Goal: Information Seeking & Learning: Learn about a topic

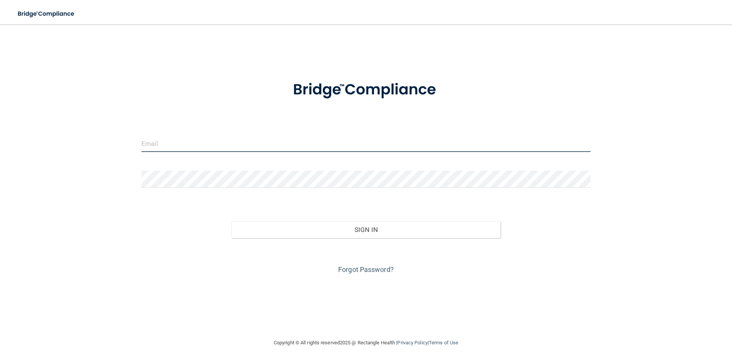
click at [150, 141] on input "email" at bounding box center [365, 143] width 449 height 17
type input "[EMAIL_ADDRESS][DOMAIN_NAME]"
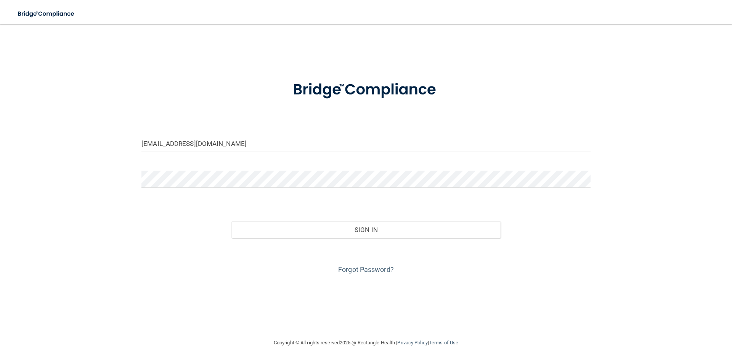
click at [384, 221] on div "Sign In" at bounding box center [366, 222] width 461 height 32
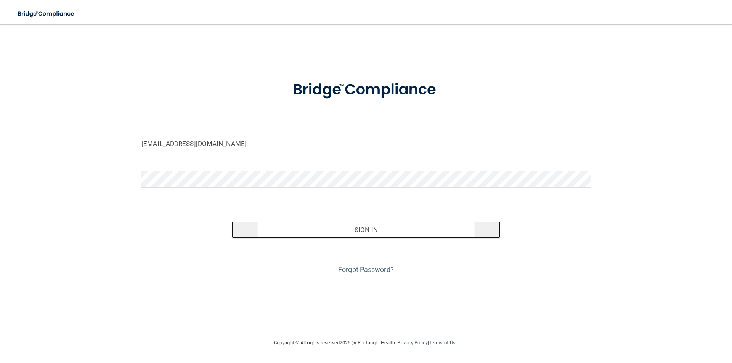
click at [380, 229] on button "Sign In" at bounding box center [366, 230] width 270 height 17
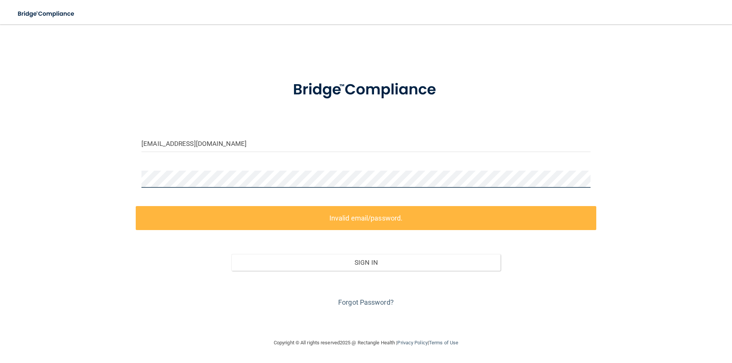
click at [92, 191] on div "gabby@midamericaoms.com Invalid email/password. You don't have permission to ac…" at bounding box center [366, 181] width 702 height 299
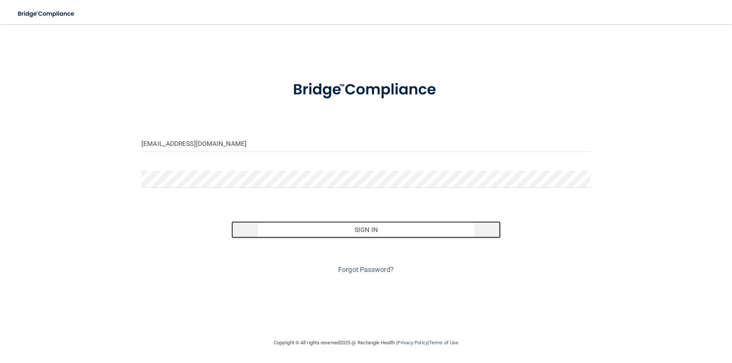
click at [339, 230] on button "Sign In" at bounding box center [366, 230] width 270 height 17
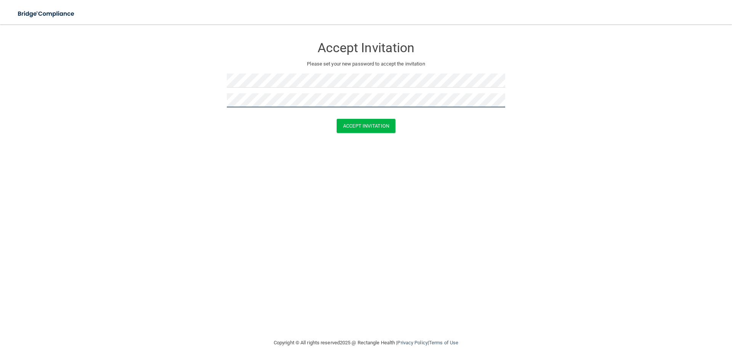
click at [337, 119] on button "Accept Invitation" at bounding box center [366, 126] width 59 height 14
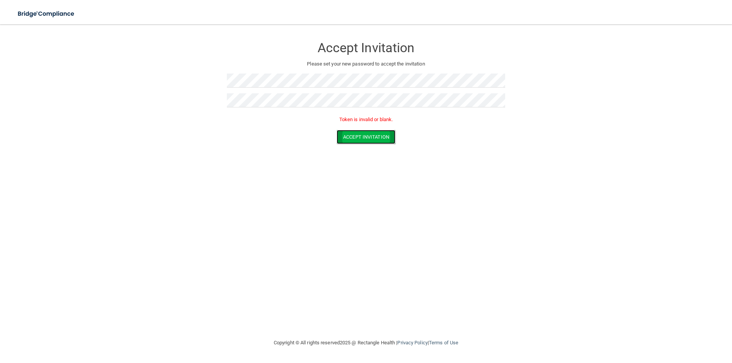
drag, startPoint x: 371, startPoint y: 143, endPoint x: 371, endPoint y: 138, distance: 5.0
click at [371, 142] on button "Accept Invitation" at bounding box center [366, 137] width 59 height 14
click at [371, 138] on button "Accept Invitation" at bounding box center [366, 137] width 59 height 14
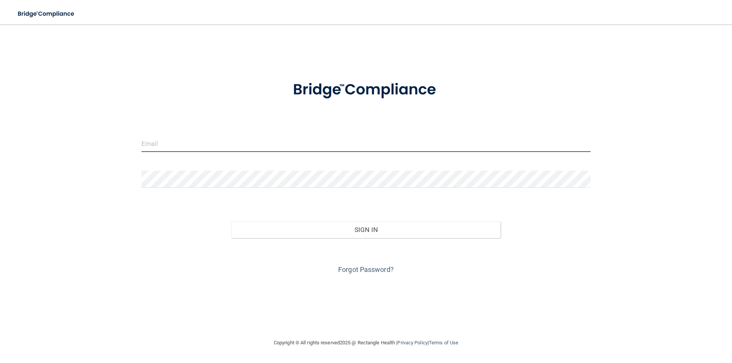
click at [167, 144] on input "email" at bounding box center [365, 143] width 449 height 17
type input "[EMAIL_ADDRESS][DOMAIN_NAME]"
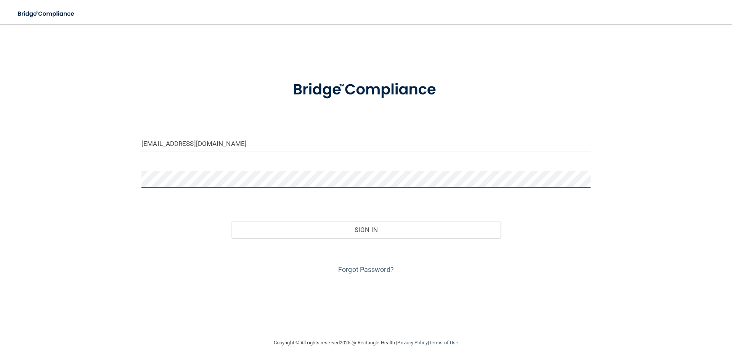
click at [231, 222] on button "Sign In" at bounding box center [366, 230] width 270 height 17
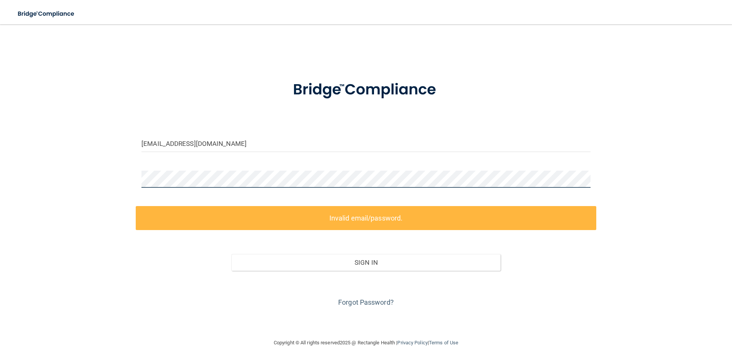
click at [121, 183] on div "[EMAIL_ADDRESS][DOMAIN_NAME] Invalid email/password. You don't have permission …" at bounding box center [366, 181] width 702 height 299
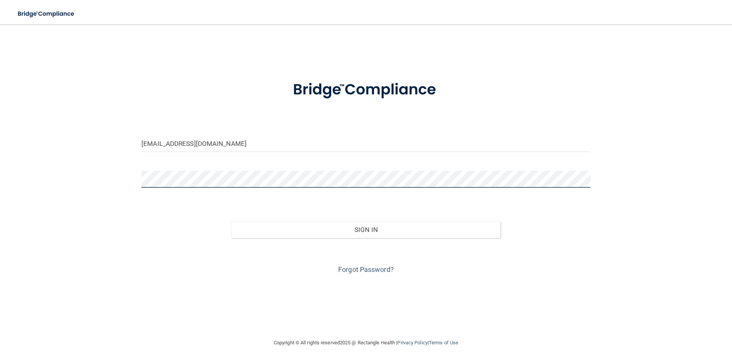
click at [231, 222] on button "Sign In" at bounding box center [366, 230] width 270 height 17
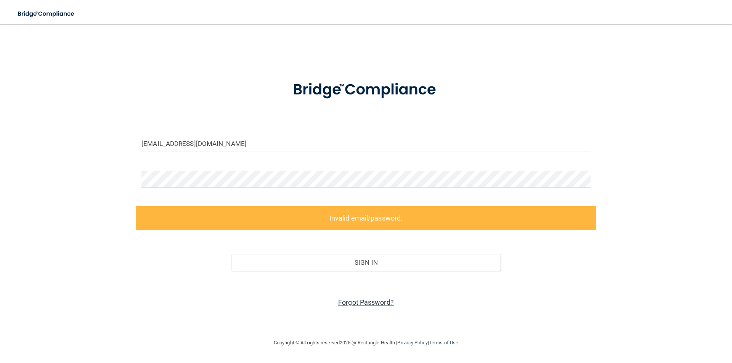
click at [358, 299] on link "Forgot Password?" at bounding box center [366, 303] width 56 height 8
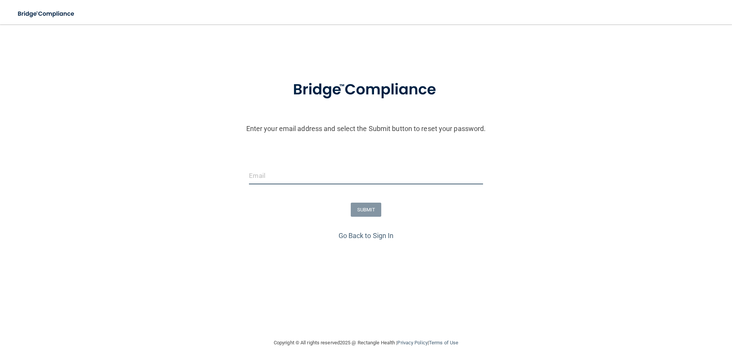
click at [283, 174] on input "email" at bounding box center [366, 175] width 234 height 17
type input "[EMAIL_ADDRESS][DOMAIN_NAME]"
click at [366, 212] on button "SUBMIT" at bounding box center [366, 210] width 31 height 14
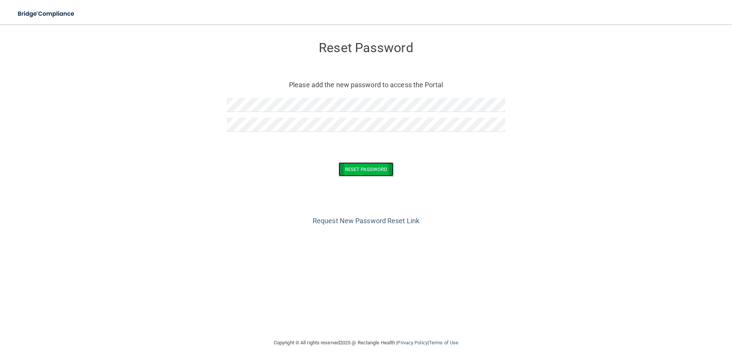
click at [367, 169] on button "Reset Password" at bounding box center [366, 169] width 55 height 14
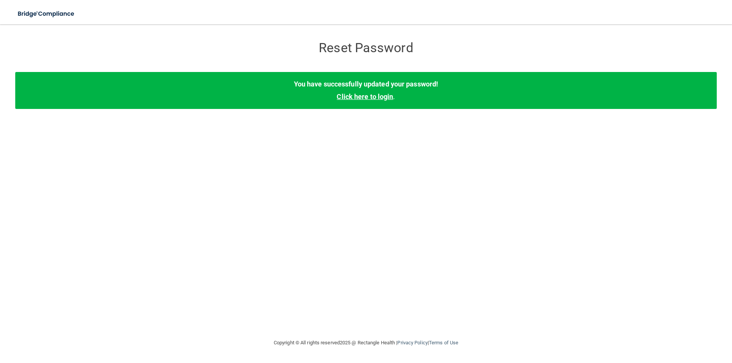
click at [366, 99] on link "Click here to login" at bounding box center [365, 97] width 56 height 8
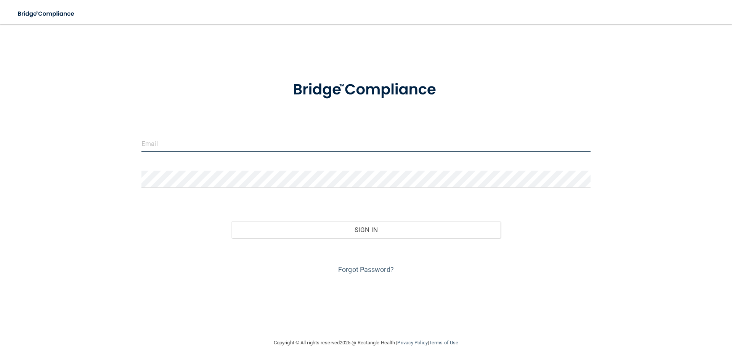
click at [175, 147] on input "email" at bounding box center [365, 143] width 449 height 17
type input "[EMAIL_ADDRESS][DOMAIN_NAME]"
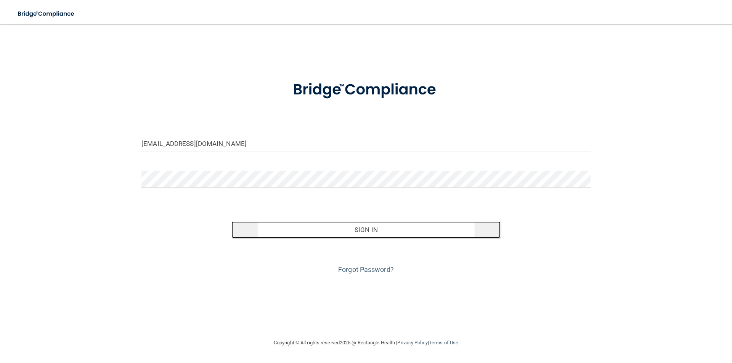
click at [374, 222] on button "Sign In" at bounding box center [366, 230] width 270 height 17
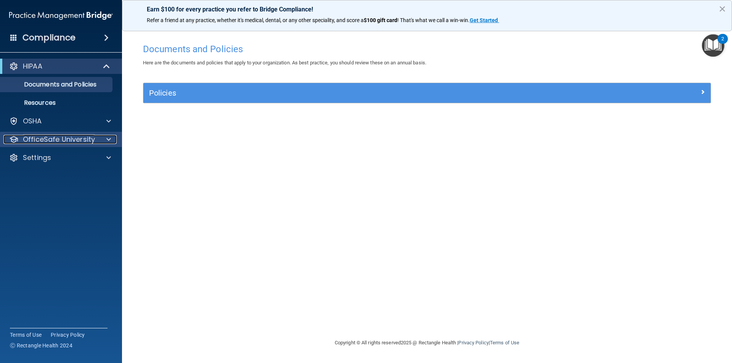
click at [60, 137] on p "OfficeSafe University" at bounding box center [59, 139] width 72 height 9
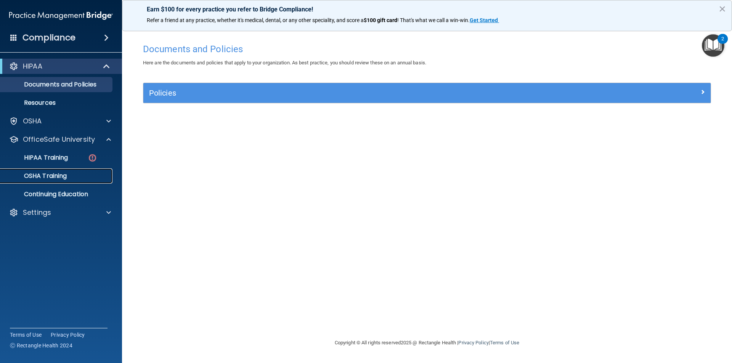
click at [56, 173] on p "OSHA Training" at bounding box center [36, 176] width 62 height 8
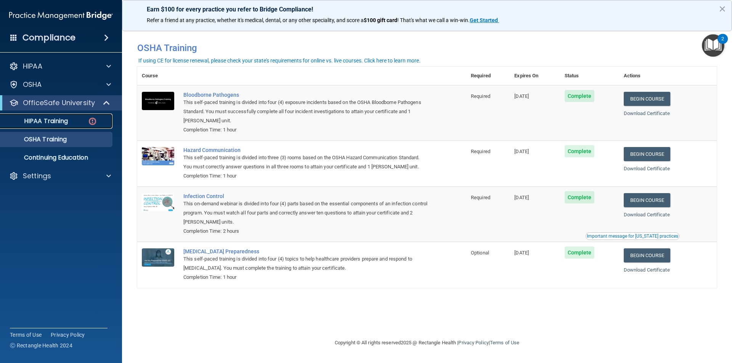
click at [45, 119] on p "HIPAA Training" at bounding box center [36, 121] width 63 height 8
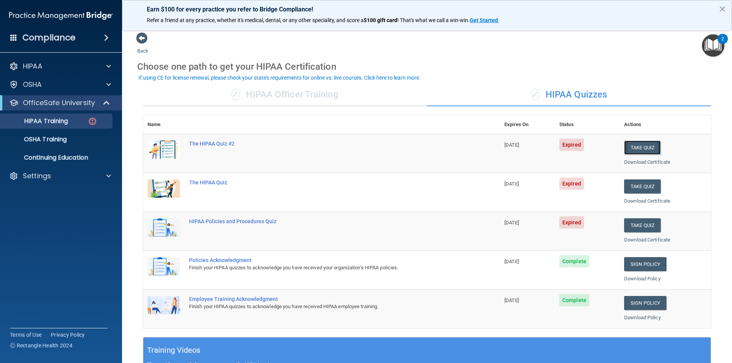
click at [634, 148] on button "Take Quiz" at bounding box center [642, 148] width 37 height 14
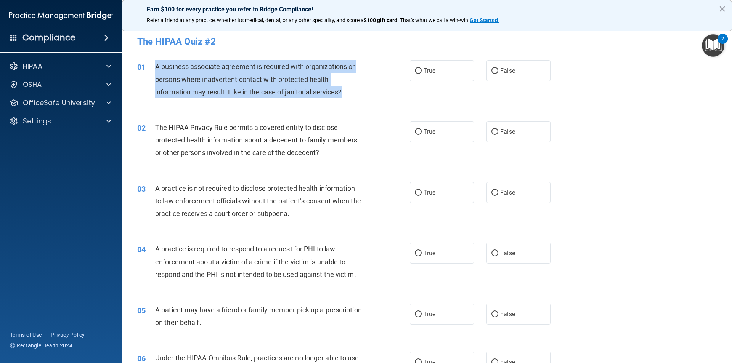
drag, startPoint x: 345, startPoint y: 93, endPoint x: 153, endPoint y: 63, distance: 194.1
click at [153, 63] on div "01 A business associate agreement is required with organizations or persons whe…" at bounding box center [274, 81] width 296 height 42
copy div "A business associate agreement is required with organizations or persons where …"
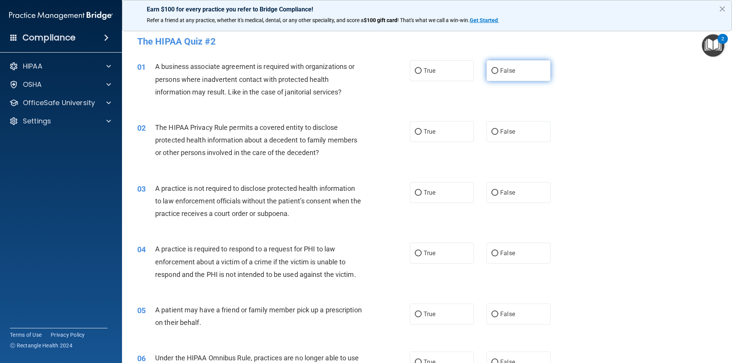
click at [500, 71] on span "False" at bounding box center [507, 70] width 15 height 7
click at [498, 71] on input "False" at bounding box center [495, 71] width 7 height 6
radio input "true"
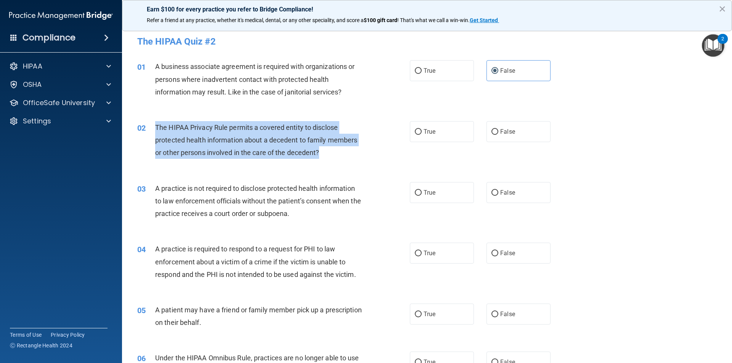
drag, startPoint x: 328, startPoint y: 153, endPoint x: 153, endPoint y: 127, distance: 177.7
click at [151, 128] on div "02 The HIPAA Privacy Rule permits a covered entity to disclose protected health…" at bounding box center [274, 142] width 296 height 42
copy div "The HIPAA Privacy Rule permits a covered entity to disclose protected health in…"
click at [415, 130] on input "True" at bounding box center [418, 132] width 7 height 6
radio input "true"
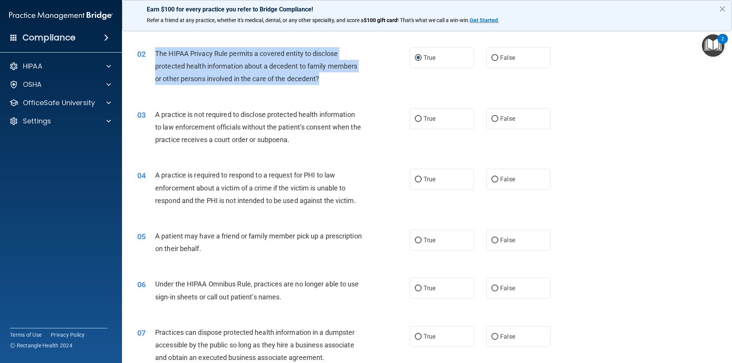
scroll to position [76, 0]
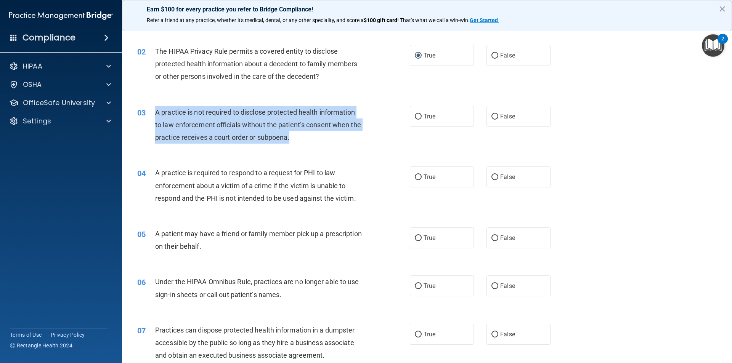
drag, startPoint x: 303, startPoint y: 138, endPoint x: 148, endPoint y: 112, distance: 156.6
click at [148, 112] on div "03 A practice is not required to disclose protected health information to law e…" at bounding box center [274, 127] width 296 height 42
copy div "A practice is not required to disclose protected health information to law enfo…"
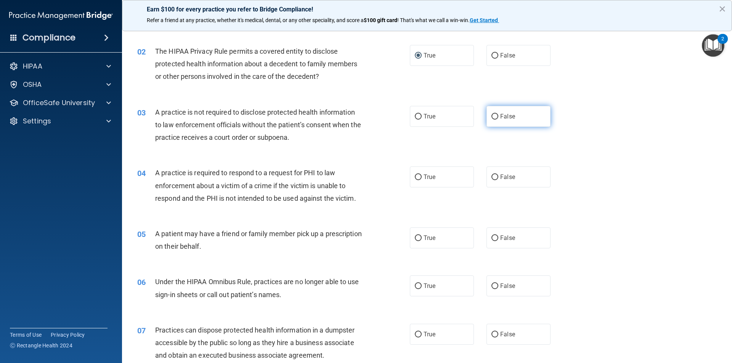
click at [494, 122] on label "False" at bounding box center [519, 116] width 64 height 21
click at [494, 120] on input "False" at bounding box center [495, 117] width 7 height 6
radio input "true"
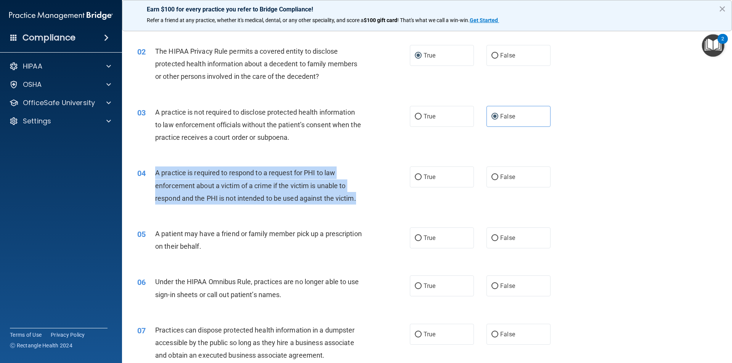
drag, startPoint x: 362, startPoint y: 199, endPoint x: 152, endPoint y: 171, distance: 212.4
click at [152, 171] on div "04 A practice is required to respond to a request for PHI to law enforcement ab…" at bounding box center [274, 188] width 296 height 42
copy div "A practice is required to respond to a request for PHI to law enforcement about…"
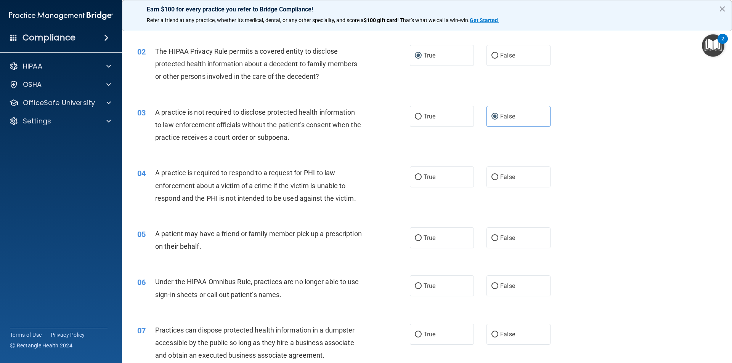
click at [353, 224] on div "05 A patient may have a friend or family member pick up a prescription on their…" at bounding box center [427, 242] width 591 height 48
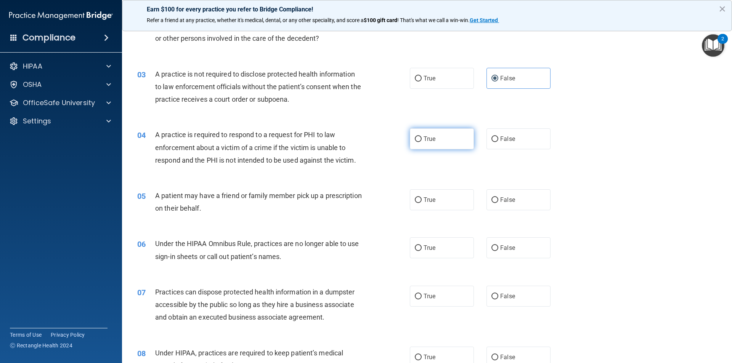
click at [421, 137] on label "True" at bounding box center [442, 139] width 64 height 21
click at [421, 137] on input "True" at bounding box center [418, 140] width 7 height 6
radio input "true"
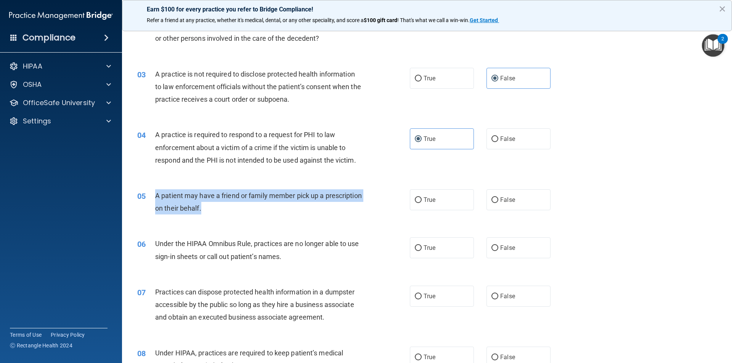
drag, startPoint x: 209, startPoint y: 208, endPoint x: 152, endPoint y: 198, distance: 57.7
click at [152, 198] on div "05 A patient may have a friend or family member pick up a prescription on their…" at bounding box center [274, 204] width 296 height 29
copy div "A patient may have a friend or family member pick up a prescription on their be…"
click at [415, 198] on input "True" at bounding box center [418, 201] width 7 height 6
radio input "true"
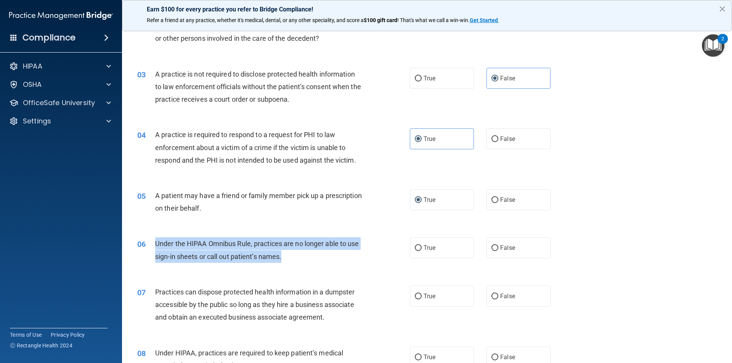
drag, startPoint x: 288, startPoint y: 260, endPoint x: 155, endPoint y: 243, distance: 134.6
click at [155, 243] on div "Under the HIPAA Omnibus Rule, practices are no longer able to use sign-in sheet…" at bounding box center [261, 250] width 213 height 25
copy span "Under the HIPAA Omnibus Rule, practices are no longer able to use sign-in sheet…"
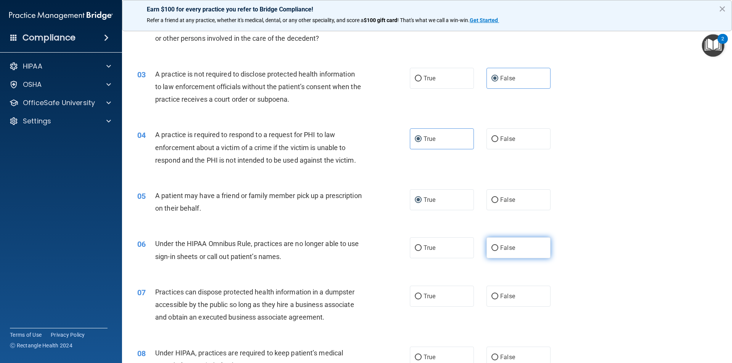
click at [496, 254] on label "False" at bounding box center [519, 248] width 64 height 21
click at [496, 251] on input "False" at bounding box center [495, 249] width 7 height 6
radio input "true"
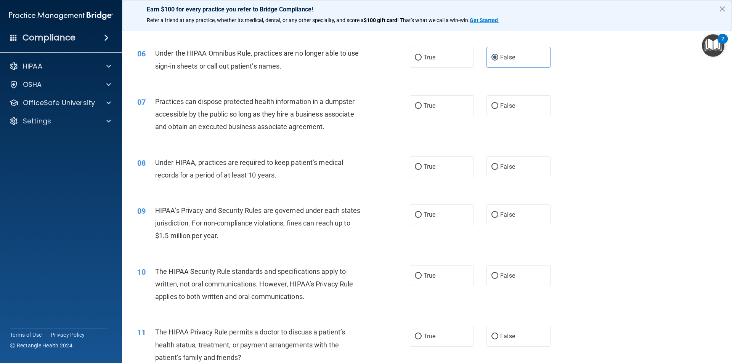
scroll to position [267, 0]
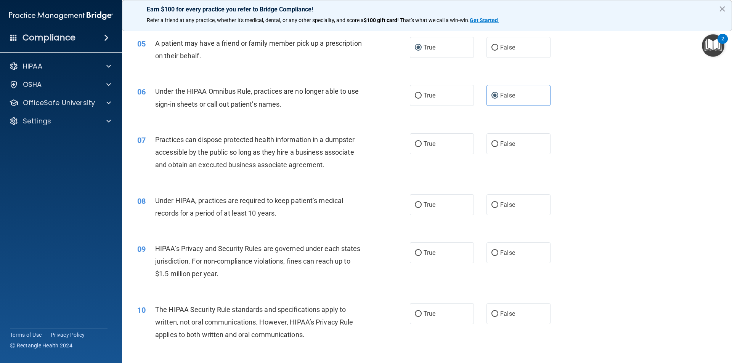
click at [349, 163] on div "Practices can dispose protected health information in a dumpster accessible by …" at bounding box center [261, 152] width 213 height 38
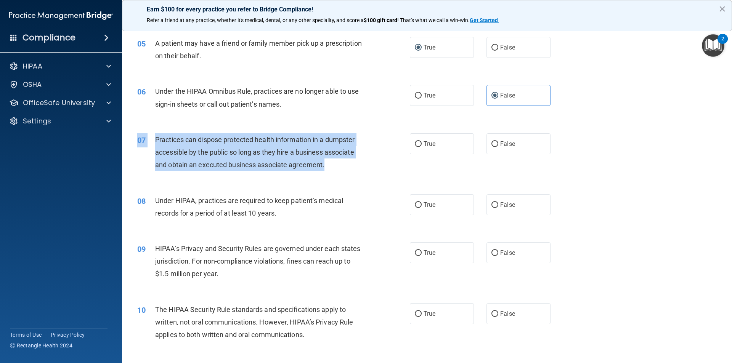
drag, startPoint x: 326, startPoint y: 167, endPoint x: 169, endPoint y: 132, distance: 161.0
click at [160, 132] on div "07 Practices can dispose protected health information in a dumpster accessible …" at bounding box center [427, 154] width 591 height 61
click at [261, 161] on span "Practices can dispose protected health information in a dumpster accessible by …" at bounding box center [254, 152] width 199 height 33
drag, startPoint x: 333, startPoint y: 161, endPoint x: 154, endPoint y: 136, distance: 179.7
click at [154, 136] on div "07 Practices can dispose protected health information in a dumpster accessible …" at bounding box center [274, 154] width 296 height 42
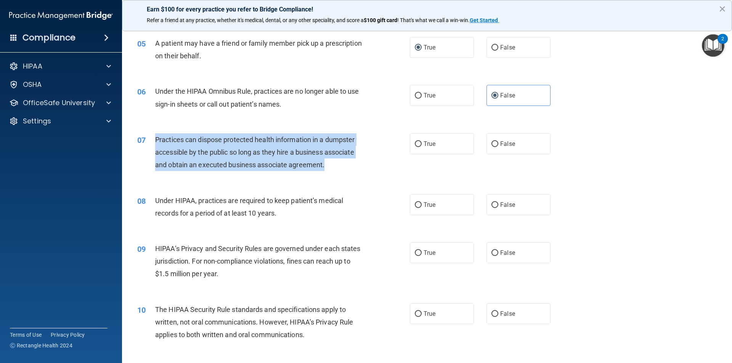
copy div "Practices can dispose protected health information in a dumpster accessible by …"
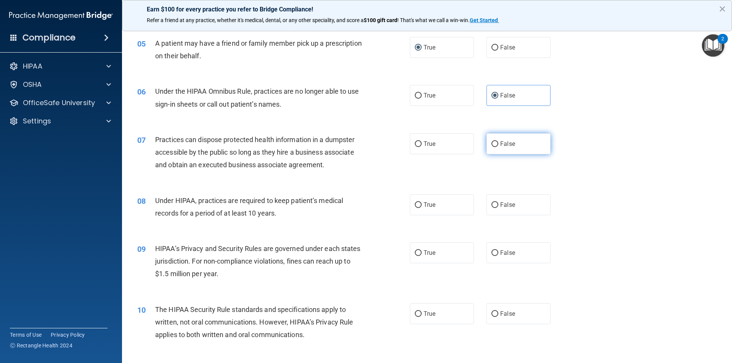
click at [492, 140] on label "False" at bounding box center [519, 143] width 64 height 21
click at [492, 141] on input "False" at bounding box center [495, 144] width 7 height 6
radio input "true"
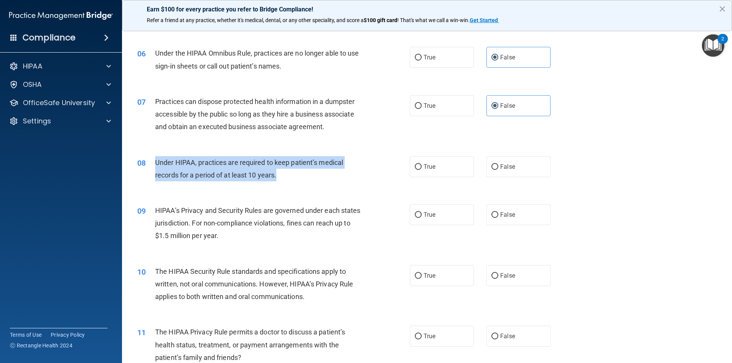
drag, startPoint x: 253, startPoint y: 171, endPoint x: 147, endPoint y: 161, distance: 106.1
click at [147, 161] on div "08 Under HIPAA, practices are required to keep patient’s medical records for a …" at bounding box center [274, 170] width 296 height 29
copy div "Under HIPAA, practices are required to keep patient’s medical records for a per…"
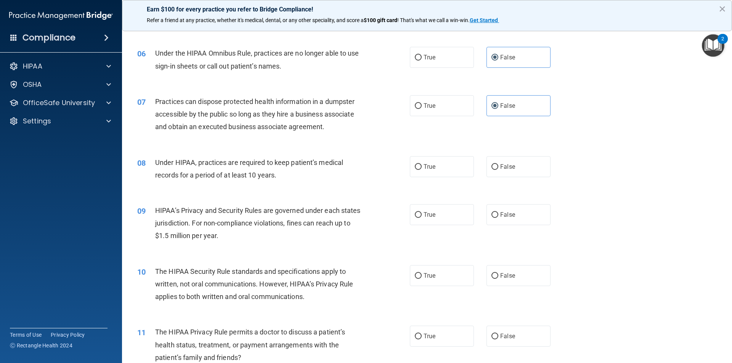
click at [363, 191] on div "08 Under HIPAA, practices are required to keep patient’s medical records for a …" at bounding box center [427, 171] width 591 height 48
click at [416, 167] on input "True" at bounding box center [418, 167] width 7 height 6
radio input "true"
click at [496, 168] on label "False" at bounding box center [519, 166] width 64 height 21
click at [496, 168] on input "False" at bounding box center [495, 167] width 7 height 6
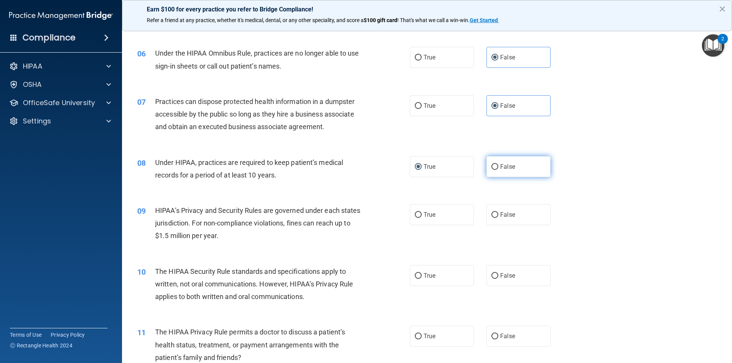
radio input "true"
radio input "false"
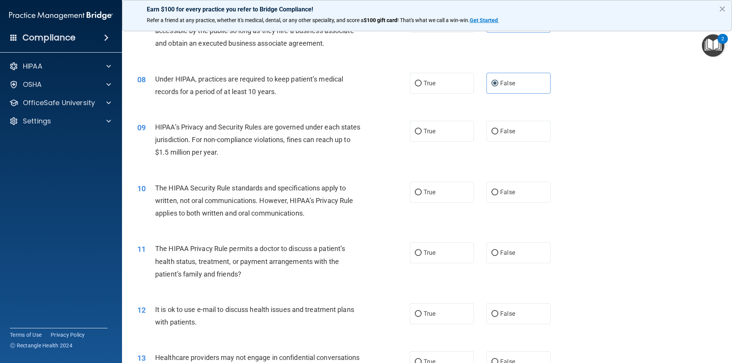
scroll to position [419, 0]
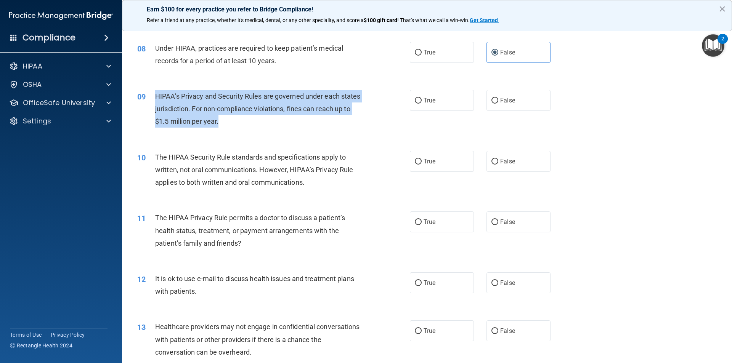
drag, startPoint x: 238, startPoint y: 122, endPoint x: 150, endPoint y: 96, distance: 91.3
click at [150, 96] on div "09 HIPAA’s Privacy and Security Rules are governed under each states jurisdicti…" at bounding box center [274, 111] width 296 height 42
copy div "HIPAA’s Privacy and Security Rules are governed under each states jurisdiction.…"
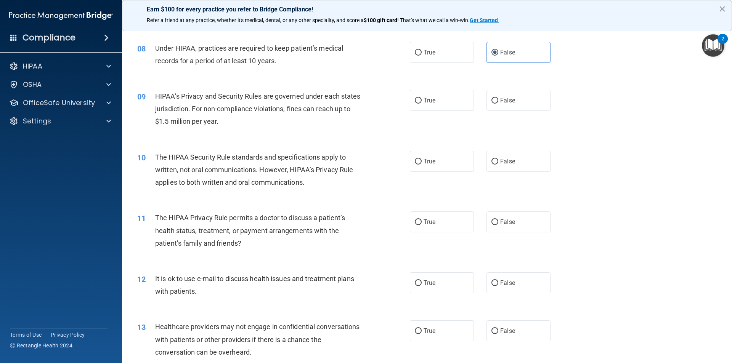
click at [345, 142] on div "10 The HIPAA Security Rule standards and specifications apply to written, not o…" at bounding box center [427, 171] width 591 height 61
click at [415, 100] on input "True" at bounding box center [418, 101] width 7 height 6
radio input "true"
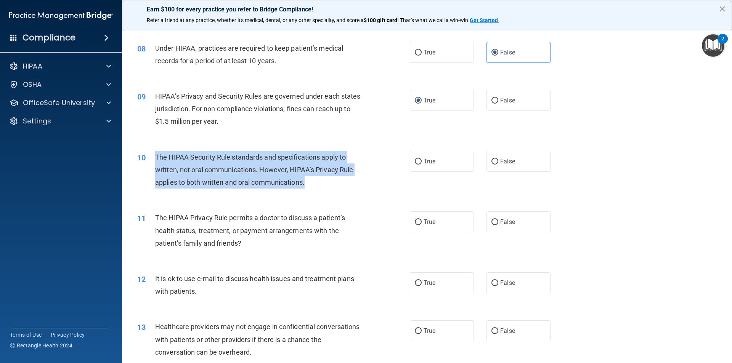
drag, startPoint x: 317, startPoint y: 187, endPoint x: 156, endPoint y: 161, distance: 163.4
click at [156, 161] on div "10 The HIPAA Security Rule standards and specifications apply to written, not o…" at bounding box center [274, 172] width 296 height 42
copy span "The HIPAA Security Rule standards and specifications apply to written, not oral…"
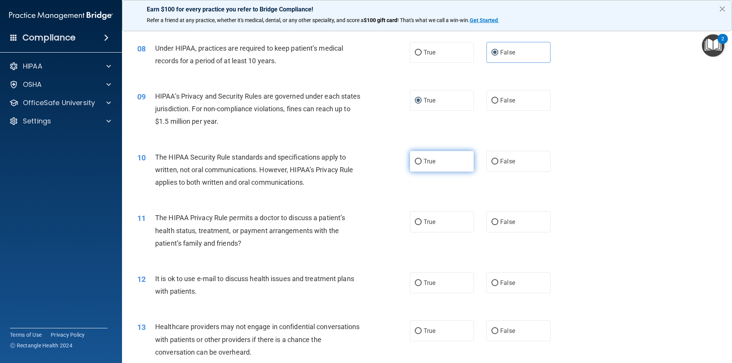
click at [442, 167] on label "True" at bounding box center [442, 161] width 64 height 21
click at [422, 165] on input "True" at bounding box center [418, 162] width 7 height 6
radio input "true"
click at [379, 182] on div "10 The HIPAA Security Rule standards and specifications apply to written, not o…" at bounding box center [274, 172] width 296 height 42
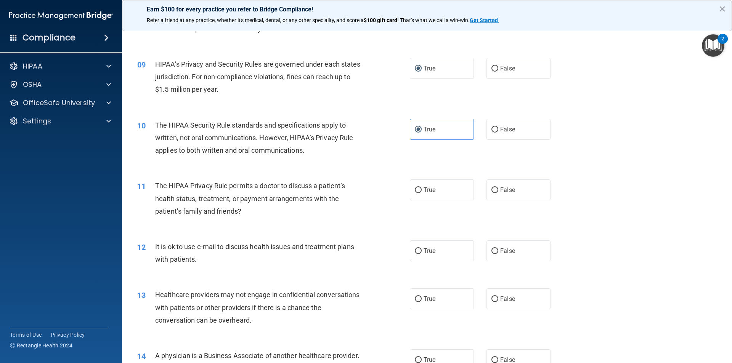
scroll to position [496, 0]
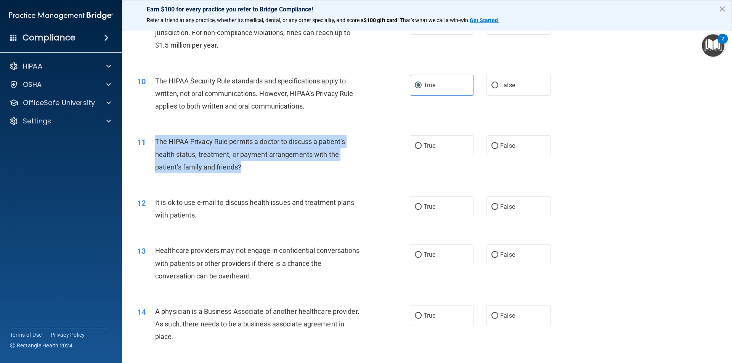
drag, startPoint x: 254, startPoint y: 167, endPoint x: 156, endPoint y: 139, distance: 102.1
click at [156, 139] on div "The HIPAA Privacy Rule permits a doctor to discuss a patient’s health status, t…" at bounding box center [261, 154] width 213 height 38
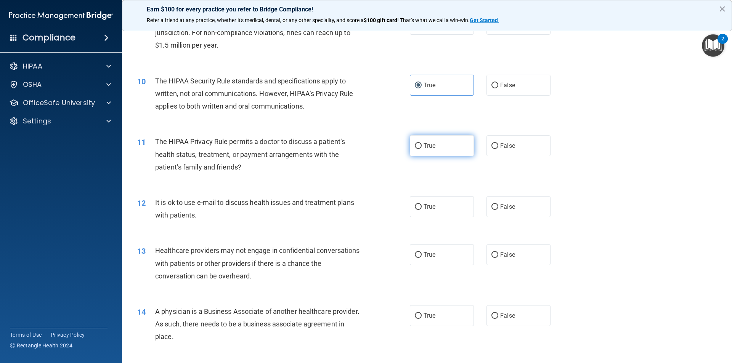
click at [425, 140] on label "True" at bounding box center [442, 145] width 64 height 21
click at [422, 143] on input "True" at bounding box center [418, 146] width 7 height 6
radio input "true"
click at [389, 190] on div "12 It is ok to use e-mail to discuss health issues and treatment plans with pat…" at bounding box center [427, 211] width 591 height 48
click at [424, 210] on span "True" at bounding box center [430, 206] width 12 height 7
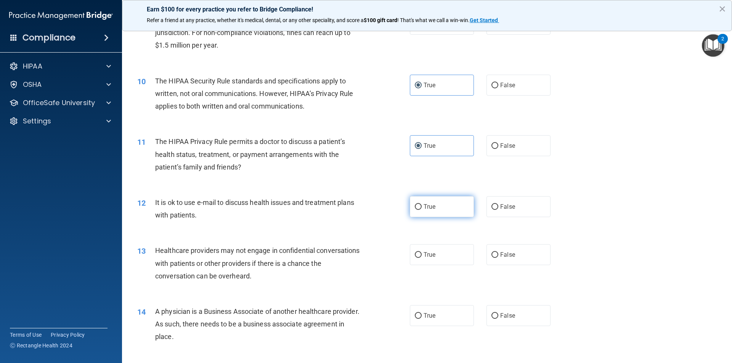
click at [421, 210] on input "True" at bounding box center [418, 207] width 7 height 6
radio input "true"
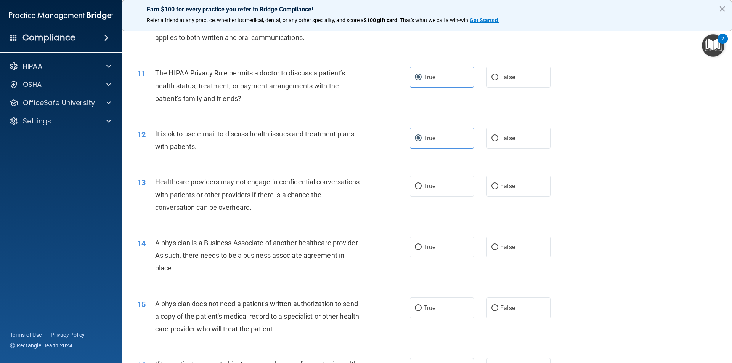
scroll to position [572, 0]
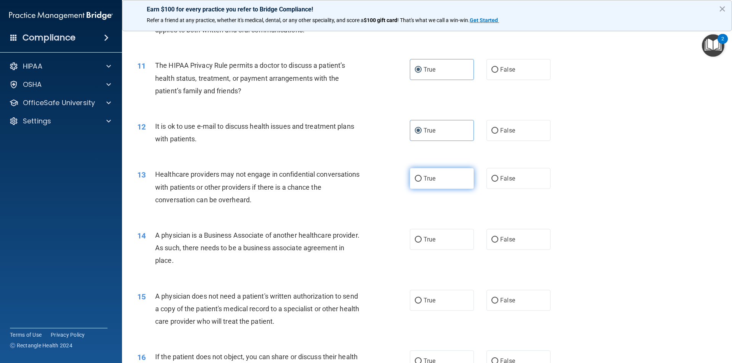
click at [424, 183] on label "True" at bounding box center [442, 178] width 64 height 21
click at [422, 182] on input "True" at bounding box center [418, 179] width 7 height 6
radio input "true"
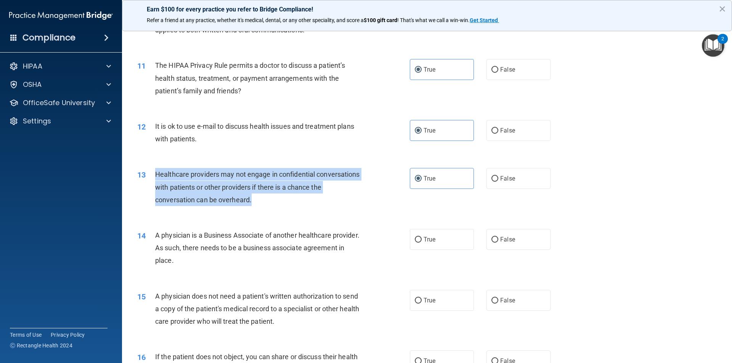
drag, startPoint x: 268, startPoint y: 203, endPoint x: 152, endPoint y: 181, distance: 118.1
click at [152, 181] on div "13 Healthcare providers may not engage in confidential conversations with patie…" at bounding box center [274, 189] width 296 height 42
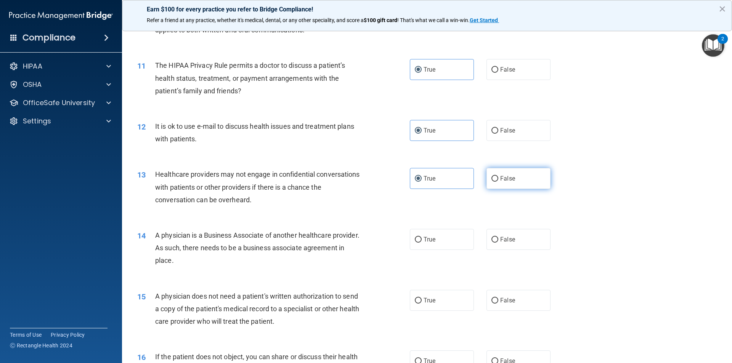
click at [507, 178] on span "False" at bounding box center [507, 178] width 15 height 7
click at [498, 178] on input "False" at bounding box center [495, 179] width 7 height 6
radio input "true"
radio input "false"
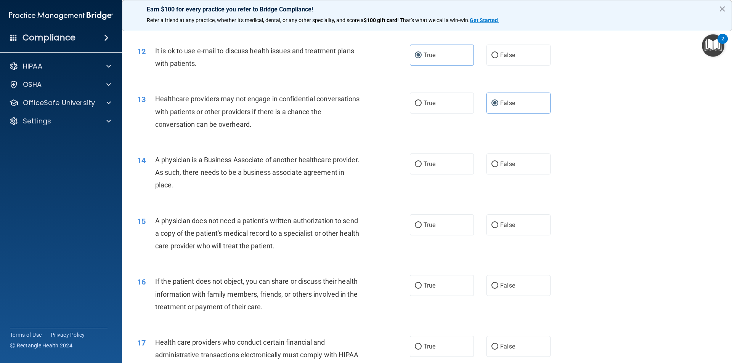
scroll to position [648, 0]
drag, startPoint x: 218, startPoint y: 188, endPoint x: 156, endPoint y: 159, distance: 68.2
click at [156, 159] on div "A physician is a Business Associate of another healthcare provider. As such, th…" at bounding box center [261, 172] width 213 height 38
click at [260, 194] on div "14 A physician is a Business Associate of another healthcare provider. As such,…" at bounding box center [274, 174] width 296 height 42
click at [425, 166] on span "True" at bounding box center [430, 163] width 12 height 7
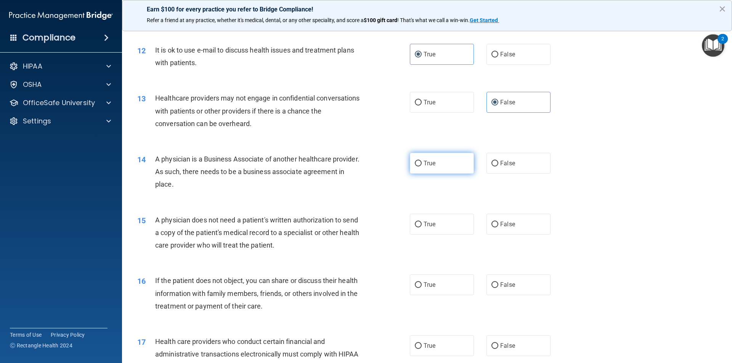
click at [422, 166] on input "True" at bounding box center [418, 164] width 7 height 6
radio input "true"
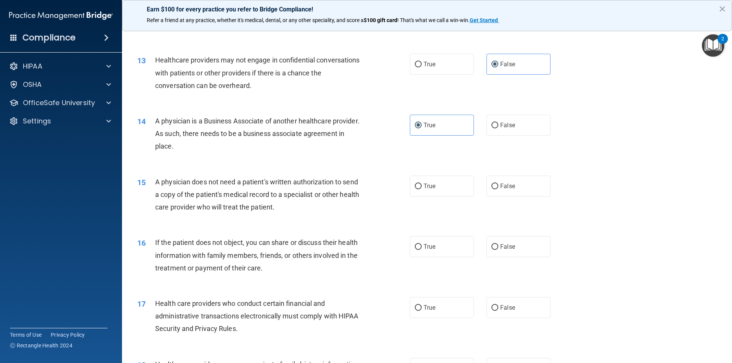
scroll to position [724, 0]
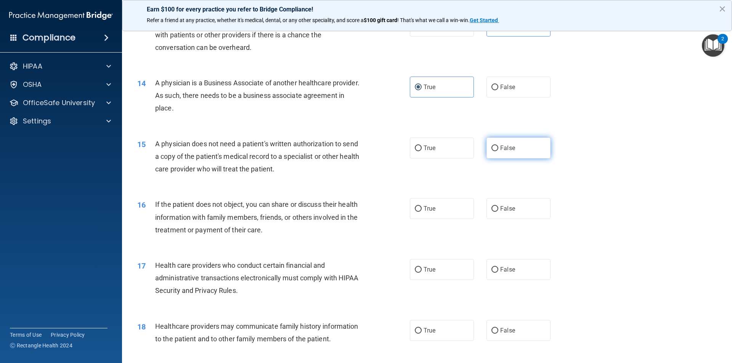
click at [513, 151] on label "False" at bounding box center [519, 148] width 64 height 21
click at [498, 151] on input "False" at bounding box center [495, 149] width 7 height 6
radio input "true"
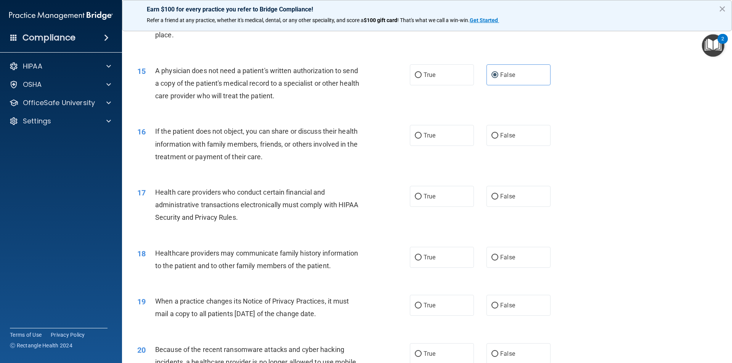
scroll to position [801, 0]
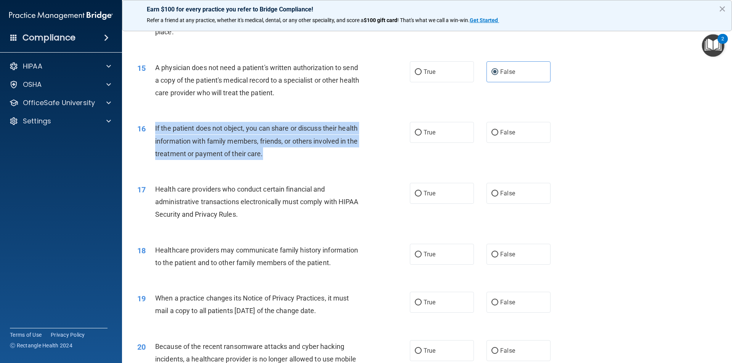
drag, startPoint x: 278, startPoint y: 156, endPoint x: 151, endPoint y: 130, distance: 129.1
click at [151, 130] on div "16 If the patient does not object, you can share or discuss their health inform…" at bounding box center [274, 143] width 296 height 42
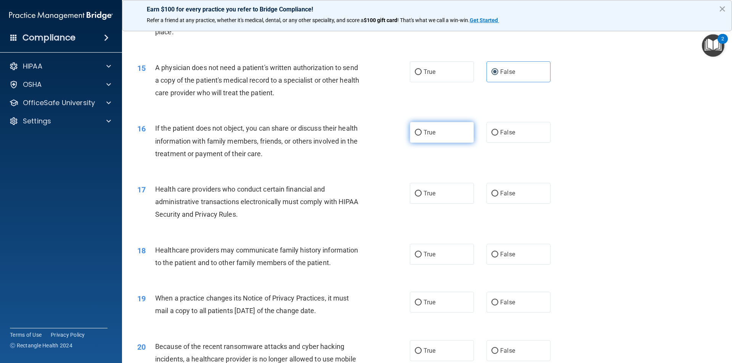
click at [424, 128] on label "True" at bounding box center [442, 132] width 64 height 21
click at [422, 130] on input "True" at bounding box center [418, 133] width 7 height 6
radio input "true"
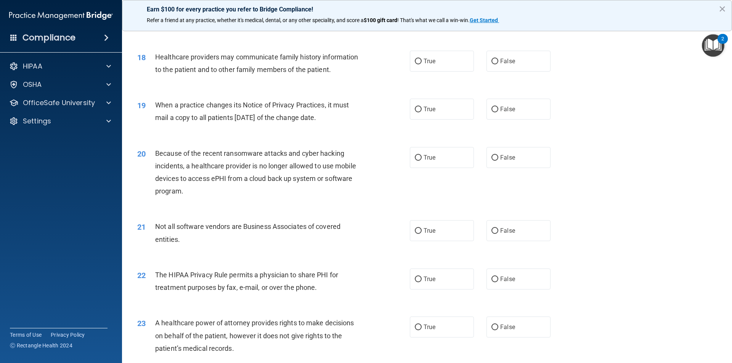
scroll to position [877, 0]
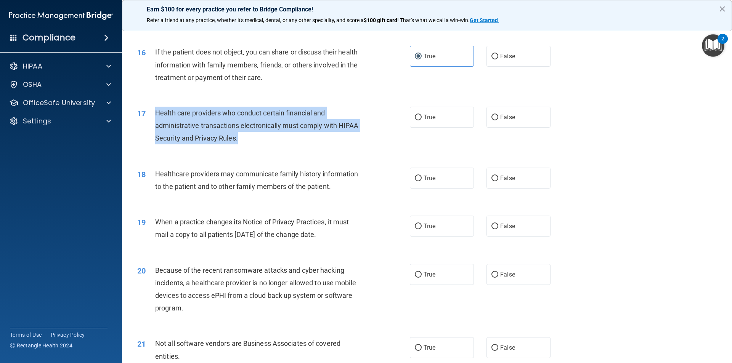
drag, startPoint x: 253, startPoint y: 137, endPoint x: 153, endPoint y: 114, distance: 102.8
click at [153, 114] on div "17 Health care providers who conduct certain financial and administrative trans…" at bounding box center [274, 128] width 296 height 42
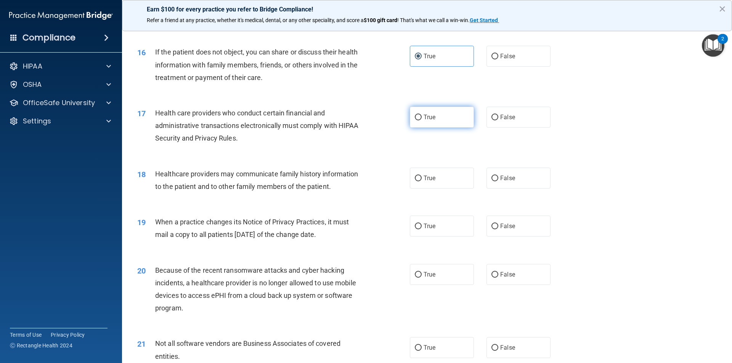
click at [419, 120] on label "True" at bounding box center [442, 117] width 64 height 21
click at [419, 120] on input "True" at bounding box center [418, 118] width 7 height 6
radio input "true"
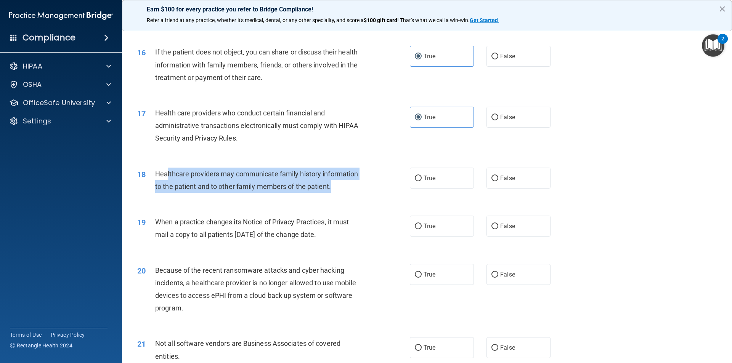
drag, startPoint x: 335, startPoint y: 183, endPoint x: 170, endPoint y: 177, distance: 165.2
click at [170, 177] on div "Healthcare providers may communicate family history information to the patient …" at bounding box center [261, 180] width 213 height 25
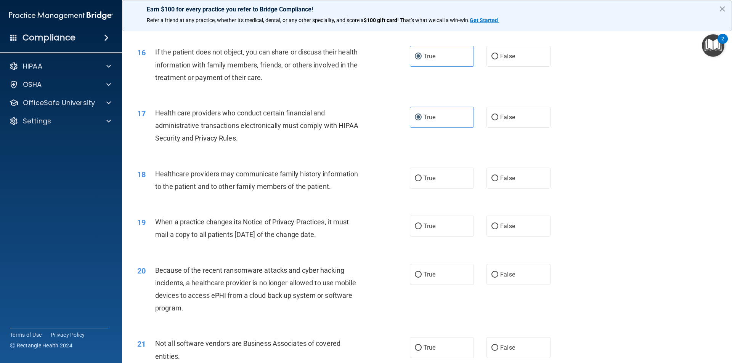
click at [363, 199] on div "18 Healthcare providers may communicate family history information to the patie…" at bounding box center [427, 182] width 591 height 48
click at [437, 178] on label "True" at bounding box center [442, 178] width 64 height 21
click at [422, 178] on input "True" at bounding box center [418, 179] width 7 height 6
radio input "true"
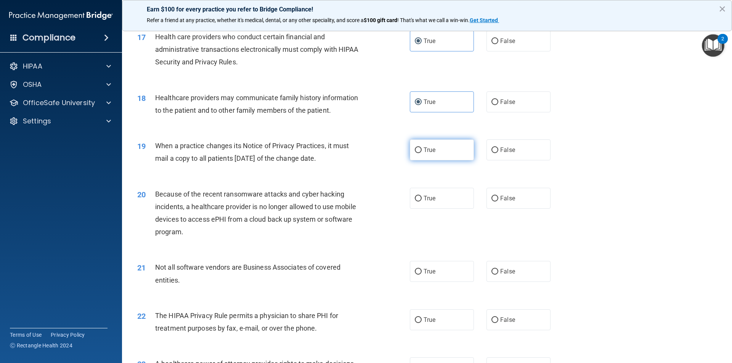
click at [426, 149] on span "True" at bounding box center [430, 149] width 12 height 7
click at [422, 149] on input "True" at bounding box center [418, 151] width 7 height 6
radio input "true"
drag, startPoint x: 339, startPoint y: 159, endPoint x: 151, endPoint y: 148, distance: 188.0
click at [151, 148] on div "19 When a practice changes its Notice of Privacy Practices, it must mail a copy…" at bounding box center [274, 154] width 296 height 29
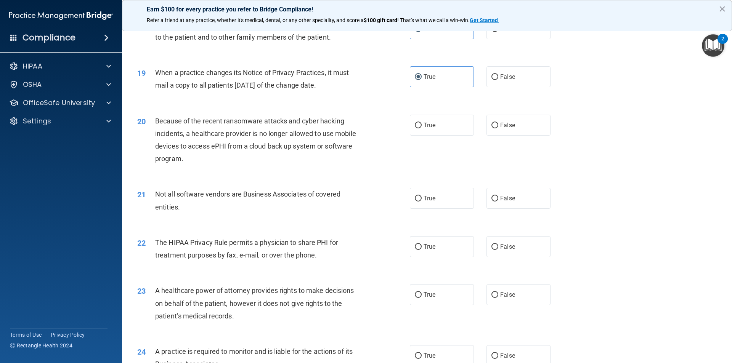
scroll to position [1030, 0]
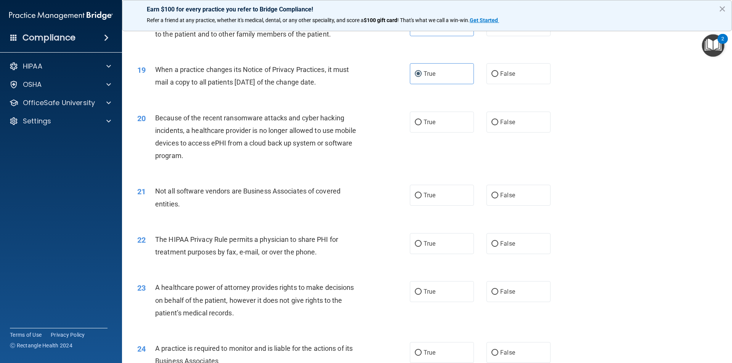
click at [376, 111] on div "20 Because of the recent ransomware attacks and cyber hacking incidents, a heal…" at bounding box center [427, 139] width 591 height 74
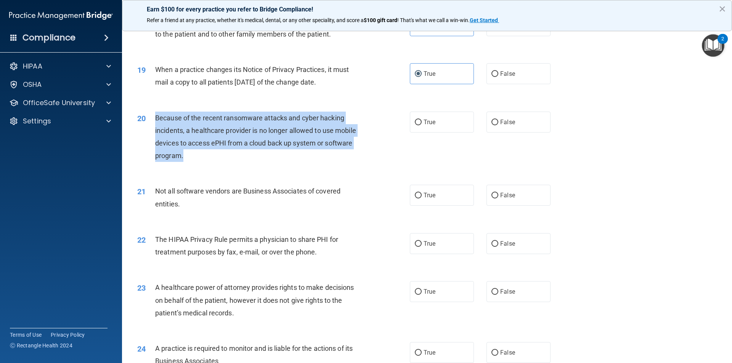
drag, startPoint x: 185, startPoint y: 162, endPoint x: 156, endPoint y: 120, distance: 51.6
click at [156, 120] on div "20 Because of the recent ransomware attacks and cyber hacking incidents, a heal…" at bounding box center [274, 139] width 296 height 55
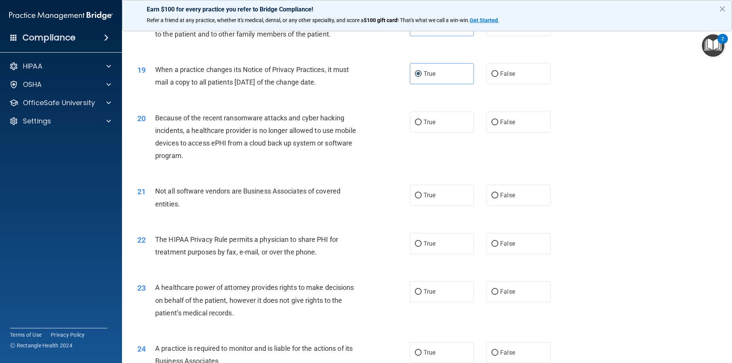
click at [300, 168] on div "20 Because of the recent ransomware attacks and cyber hacking incidents, a heal…" at bounding box center [427, 139] width 591 height 74
click at [516, 122] on label "False" at bounding box center [519, 122] width 64 height 21
click at [498, 122] on input "False" at bounding box center [495, 123] width 7 height 6
radio input "true"
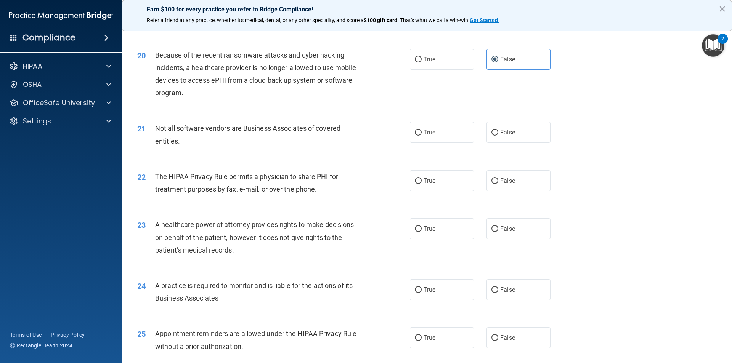
scroll to position [1106, 0]
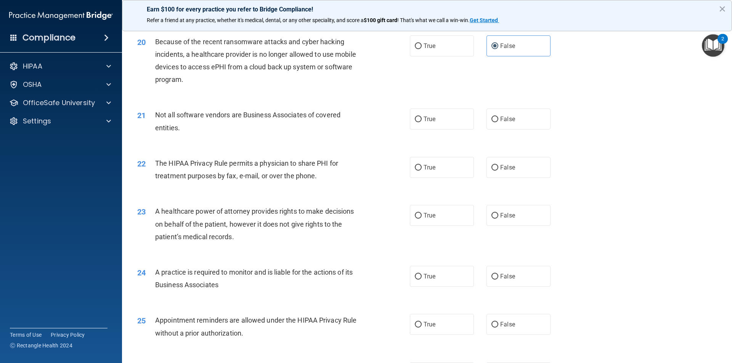
click at [307, 144] on div "21 Not all software vendors are Business Associates of covered entities. True F…" at bounding box center [427, 123] width 591 height 48
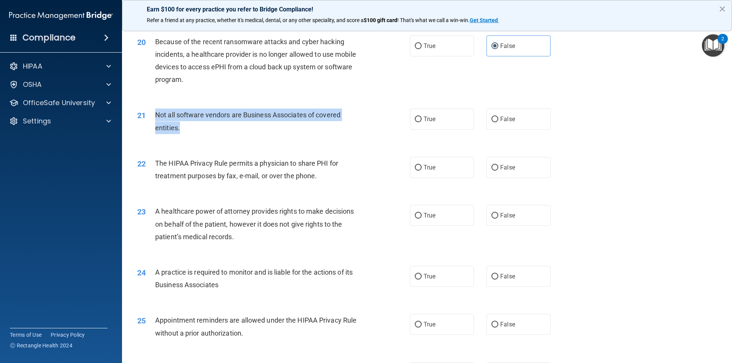
drag, startPoint x: 183, startPoint y: 130, endPoint x: 156, endPoint y: 116, distance: 30.4
click at [156, 116] on div "Not all software vendors are Business Associates of covered entities." at bounding box center [261, 121] width 213 height 25
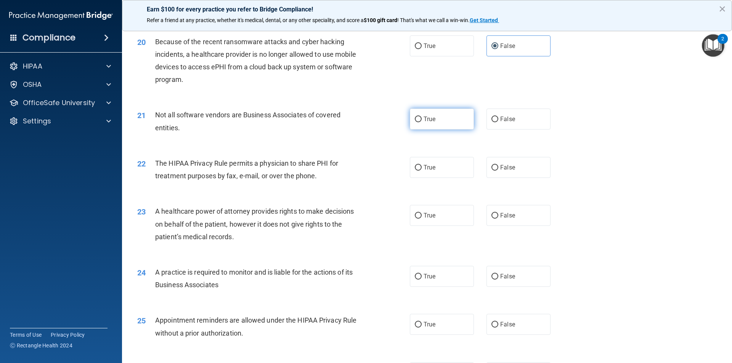
click at [432, 128] on label "True" at bounding box center [442, 119] width 64 height 21
click at [422, 122] on input "True" at bounding box center [418, 120] width 7 height 6
radio input "true"
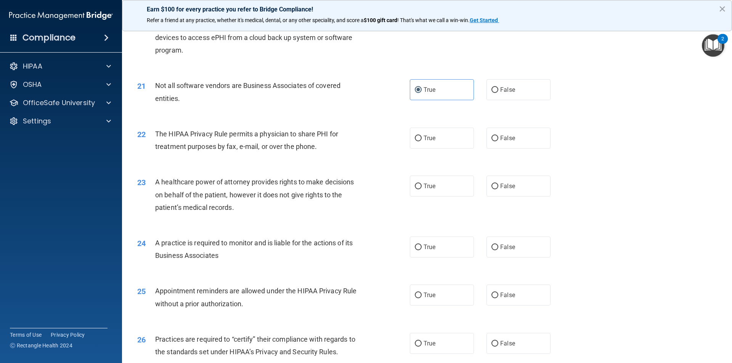
scroll to position [1182, 0]
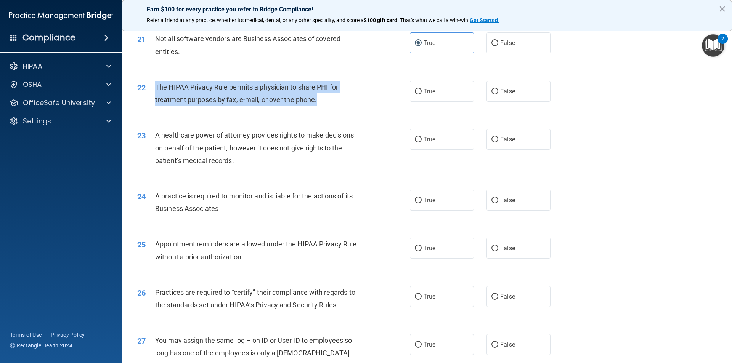
drag, startPoint x: 255, startPoint y: 100, endPoint x: 153, endPoint y: 90, distance: 103.4
click at [153, 90] on div "22 The HIPAA Privacy Rule permits a physician to share PHI for treatment purpos…" at bounding box center [274, 95] width 296 height 29
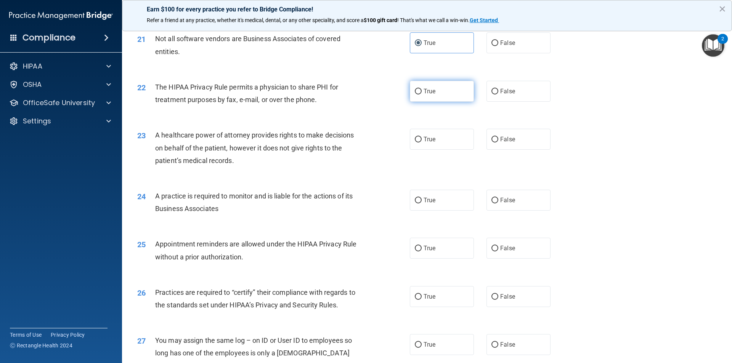
click at [422, 85] on label "True" at bounding box center [442, 91] width 64 height 21
click at [422, 89] on input "True" at bounding box center [418, 92] width 7 height 6
radio input "true"
click at [401, 104] on div "22 The HIPAA Privacy Rule permits a physician to share PHI for treatment purpos…" at bounding box center [274, 95] width 296 height 29
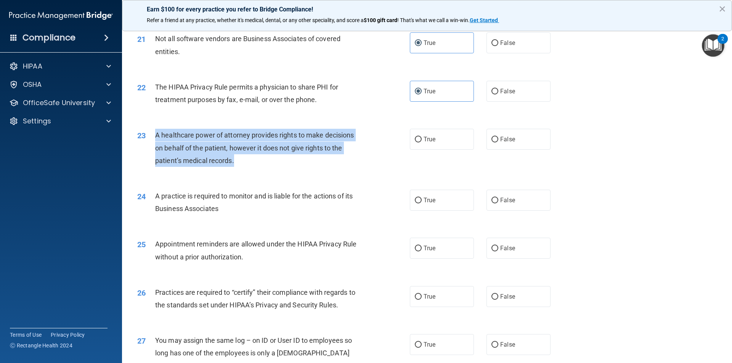
drag, startPoint x: 243, startPoint y: 162, endPoint x: 153, endPoint y: 135, distance: 93.7
click at [153, 135] on div "23 A healthcare power of attorney provides rights to make decisions on behalf o…" at bounding box center [274, 150] width 296 height 42
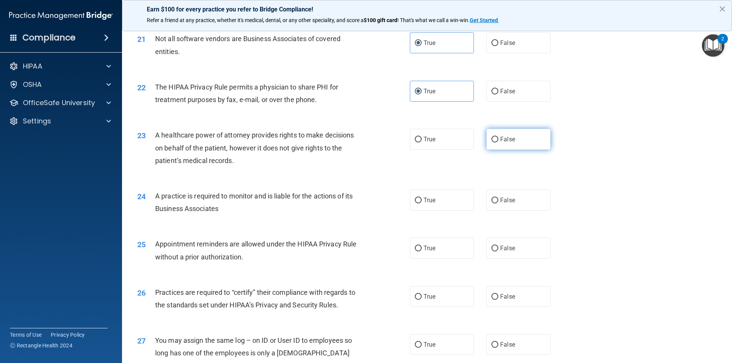
click at [502, 143] on label "False" at bounding box center [519, 139] width 64 height 21
click at [498, 143] on input "False" at bounding box center [495, 140] width 7 height 6
radio input "true"
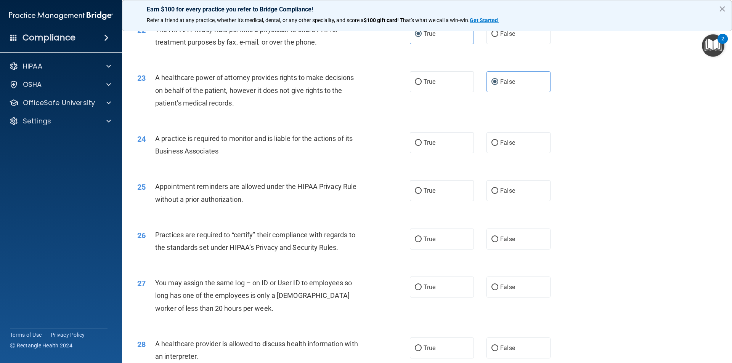
scroll to position [1296, 0]
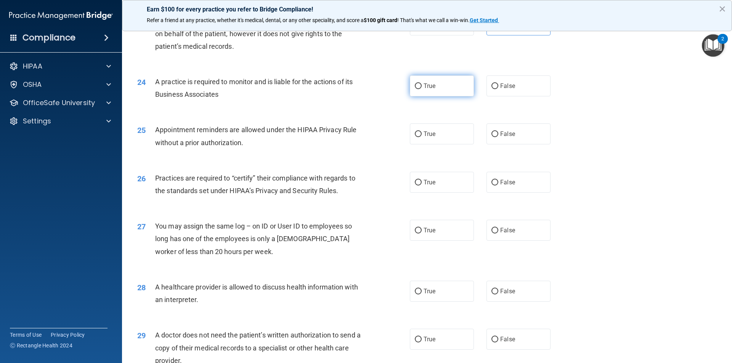
click at [434, 86] on label "True" at bounding box center [442, 86] width 64 height 21
click at [422, 86] on input "True" at bounding box center [418, 87] width 7 height 6
radio input "true"
click at [428, 140] on label "True" at bounding box center [442, 134] width 64 height 21
click at [422, 137] on input "True" at bounding box center [418, 135] width 7 height 6
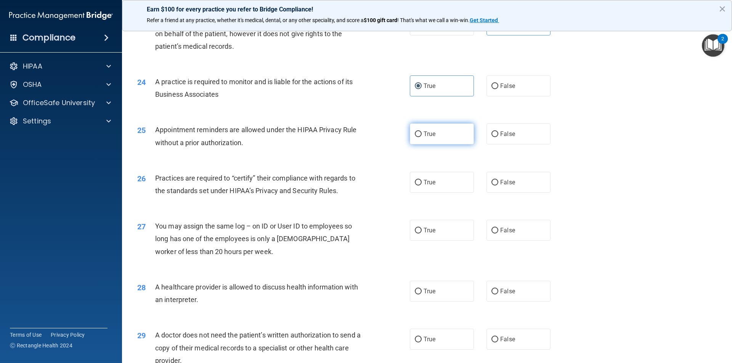
radio input "true"
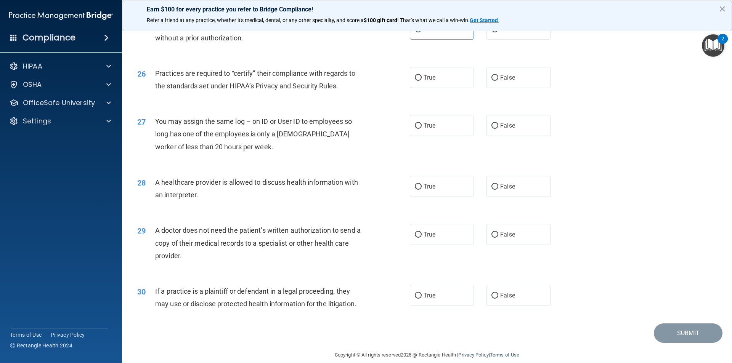
scroll to position [1411, 0]
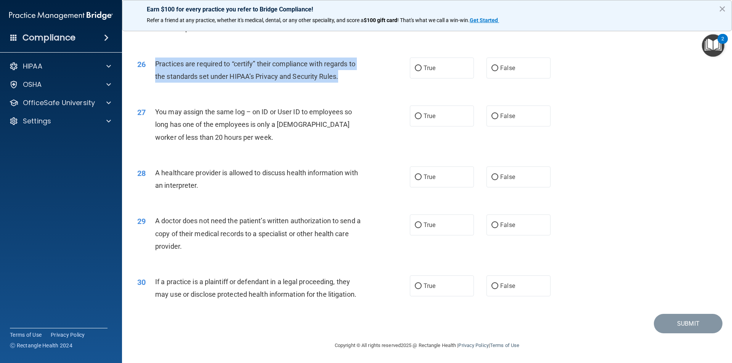
drag, startPoint x: 344, startPoint y: 79, endPoint x: 155, endPoint y: 63, distance: 189.4
click at [155, 63] on div "Practices are required to “certify” their compliance with regards to the standa…" at bounding box center [261, 70] width 213 height 25
click at [406, 86] on div "26 Practices are required to “certify” their compliance with regards to the sta…" at bounding box center [274, 72] width 296 height 29
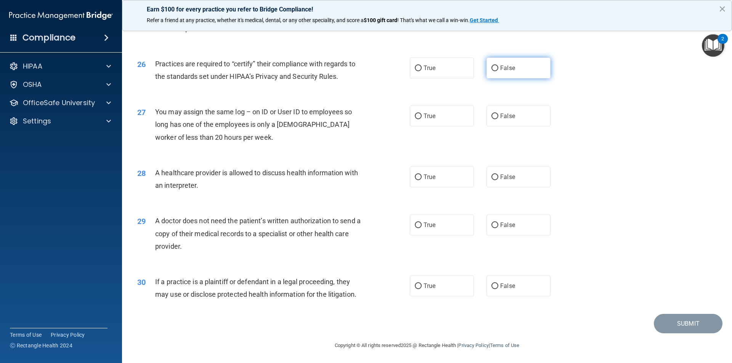
click at [507, 66] on span "False" at bounding box center [507, 67] width 15 height 7
click at [498, 66] on input "False" at bounding box center [495, 69] width 7 height 6
radio input "true"
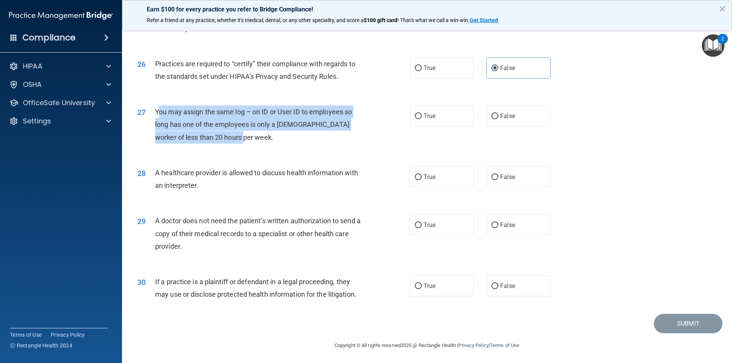
drag, startPoint x: 240, startPoint y: 143, endPoint x: 157, endPoint y: 114, distance: 87.2
click at [157, 114] on div "You may assign the same log – on ID or User ID to employees so long has one of …" at bounding box center [261, 125] width 213 height 38
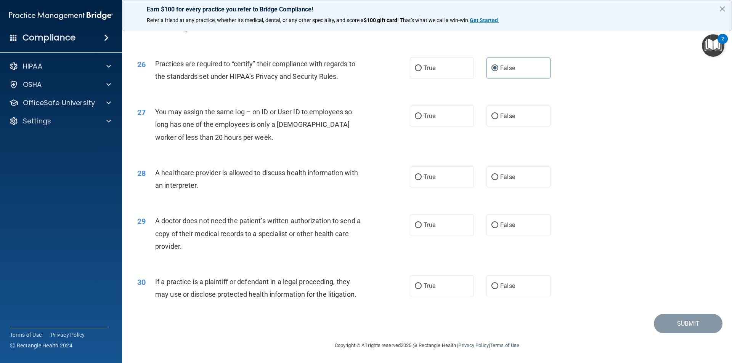
click at [282, 152] on div "27 You may assign the same log – on ID or User ID to employees so long has one …" at bounding box center [427, 126] width 591 height 61
click at [500, 114] on span "False" at bounding box center [507, 115] width 15 height 7
click at [498, 114] on input "False" at bounding box center [495, 117] width 7 height 6
radio input "true"
click at [441, 181] on label "True" at bounding box center [442, 177] width 64 height 21
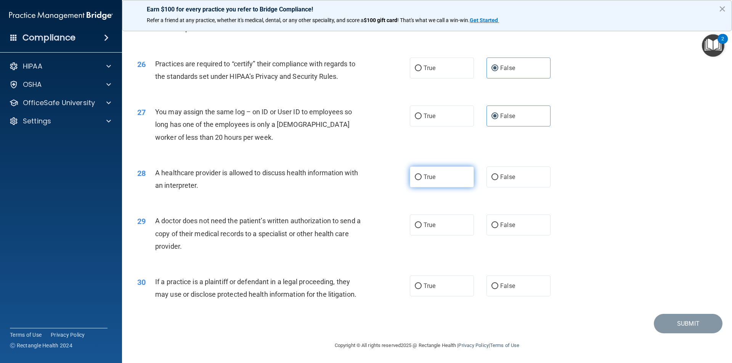
click at [422, 180] on input "True" at bounding box center [418, 178] width 7 height 6
radio input "true"
click at [504, 230] on label "False" at bounding box center [519, 224] width 64 height 21
click at [498, 228] on input "False" at bounding box center [495, 225] width 7 height 6
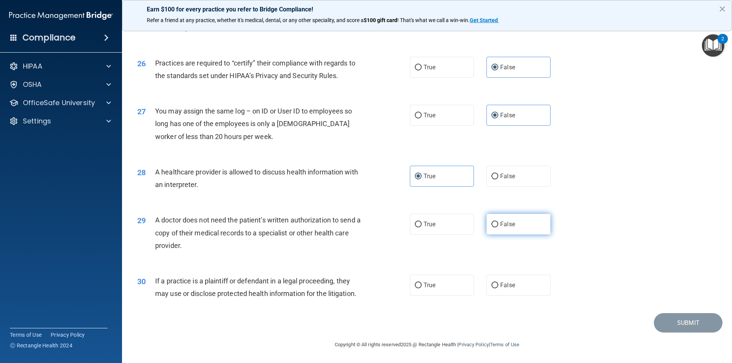
radio input "true"
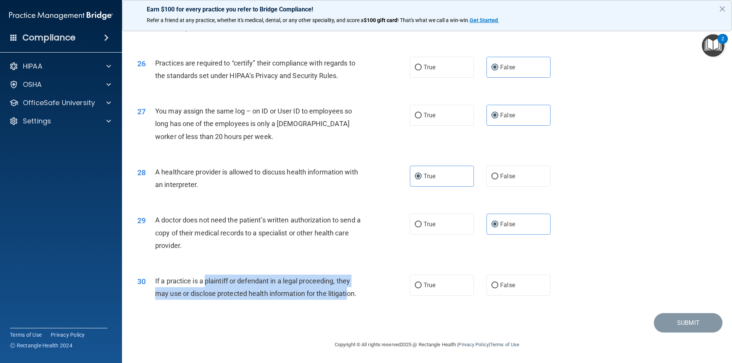
drag, startPoint x: 328, startPoint y: 290, endPoint x: 252, endPoint y: 288, distance: 75.9
click at [209, 284] on span "If a practice is a plaintiff or defendant in a legal proceeding, they may use o…" at bounding box center [255, 287] width 201 height 21
drag, startPoint x: 372, startPoint y: 293, endPoint x: 155, endPoint y: 281, distance: 217.3
click at [155, 281] on div "30 If a practice is a plaintiff or defendant in a legal proceeding, they may us…" at bounding box center [274, 289] width 296 height 29
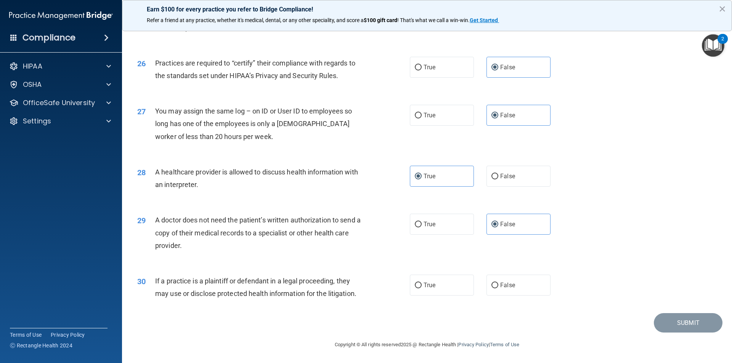
click at [345, 114] on span "You may assign the same log – on ID or User ID to employees so long has one of …" at bounding box center [253, 123] width 197 height 33
click at [441, 286] on label "True" at bounding box center [442, 285] width 64 height 21
click at [422, 286] on input "True" at bounding box center [418, 286] width 7 height 6
radio input "true"
click at [678, 323] on button "Submit" at bounding box center [688, 322] width 69 height 19
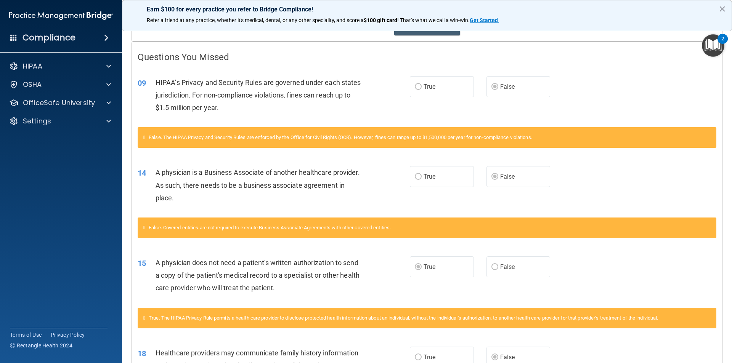
scroll to position [76, 0]
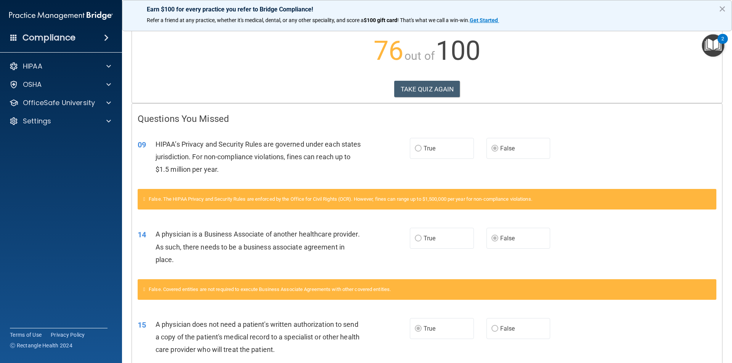
click at [153, 196] on span "False. The HIPAA Privacy and Security Rules are enforced by the Office for Civi…" at bounding box center [341, 199] width 384 height 6
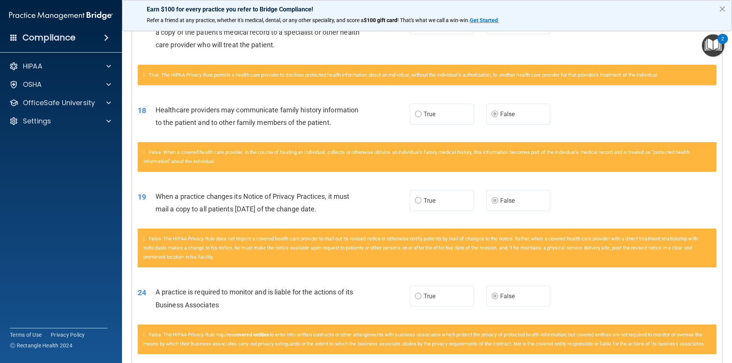
scroll to position [526, 0]
